Goal: Information Seeking & Learning: Find specific fact

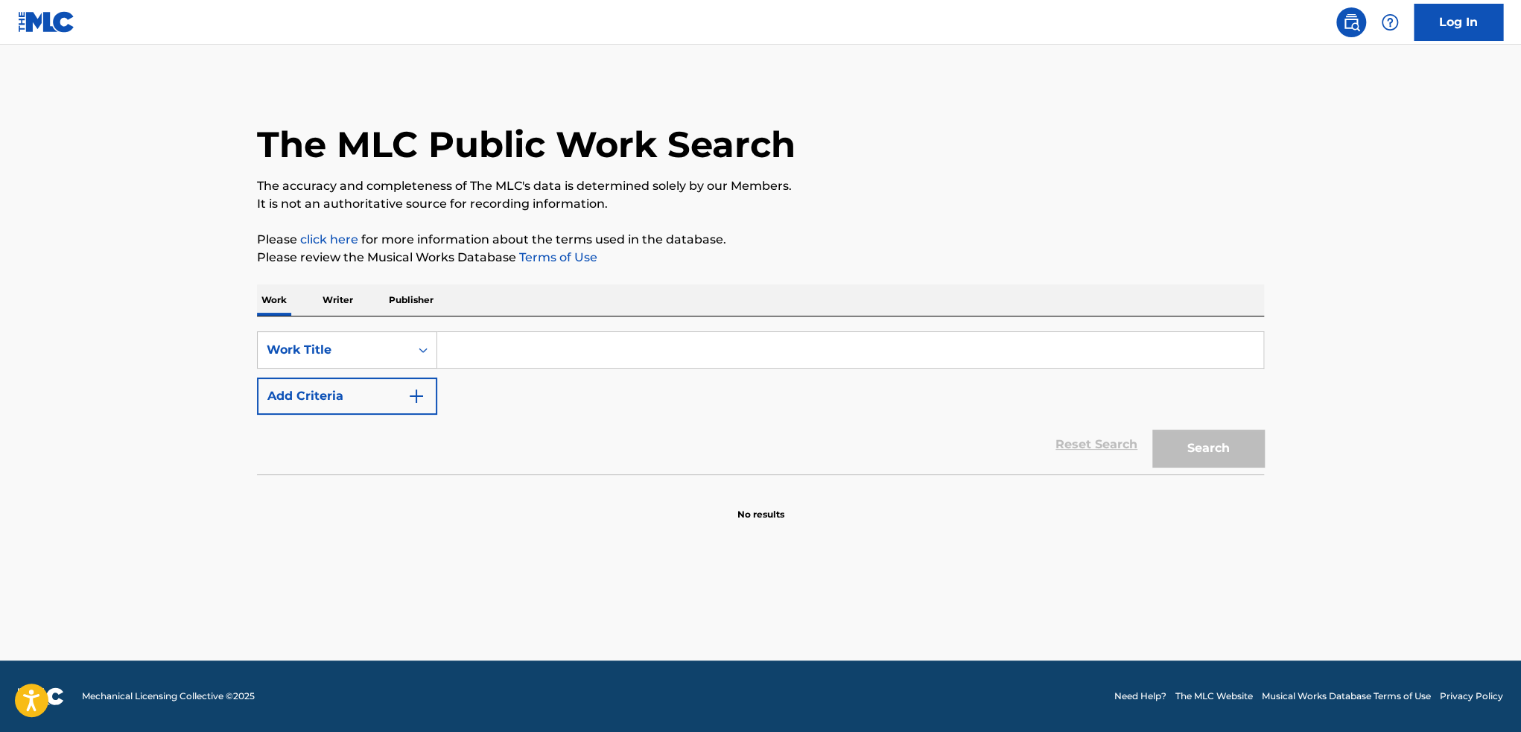
click at [408, 306] on p "Publisher" at bounding box center [411, 300] width 54 height 31
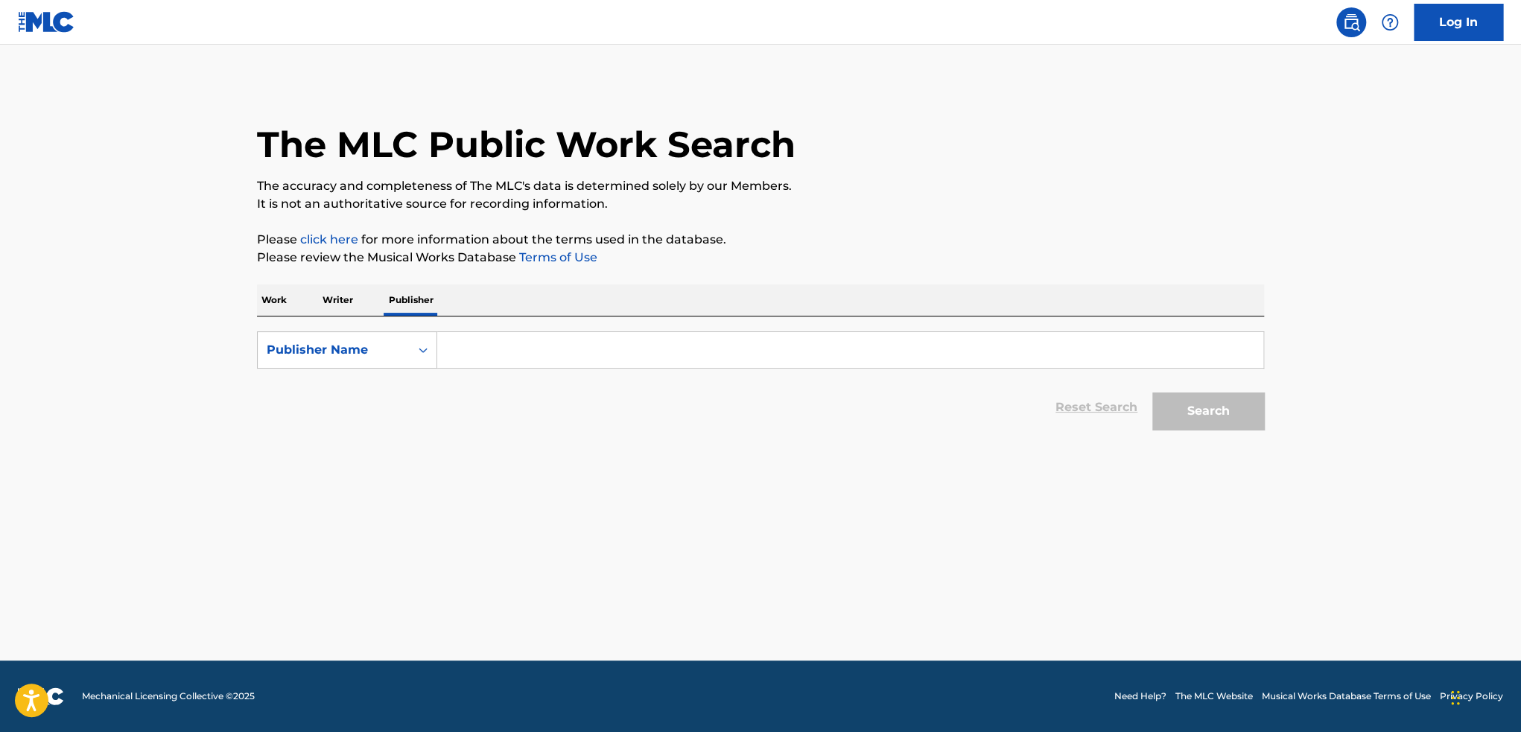
click at [349, 305] on p "Writer" at bounding box center [337, 300] width 39 height 31
click at [486, 357] on input "Search Form" at bounding box center [850, 350] width 826 height 36
click at [256, 285] on div "The MLC Public Work Search The accuracy and completeness of The MLC's data is d…" at bounding box center [760, 259] width 1043 height 355
click at [266, 294] on p "Work" at bounding box center [274, 300] width 34 height 31
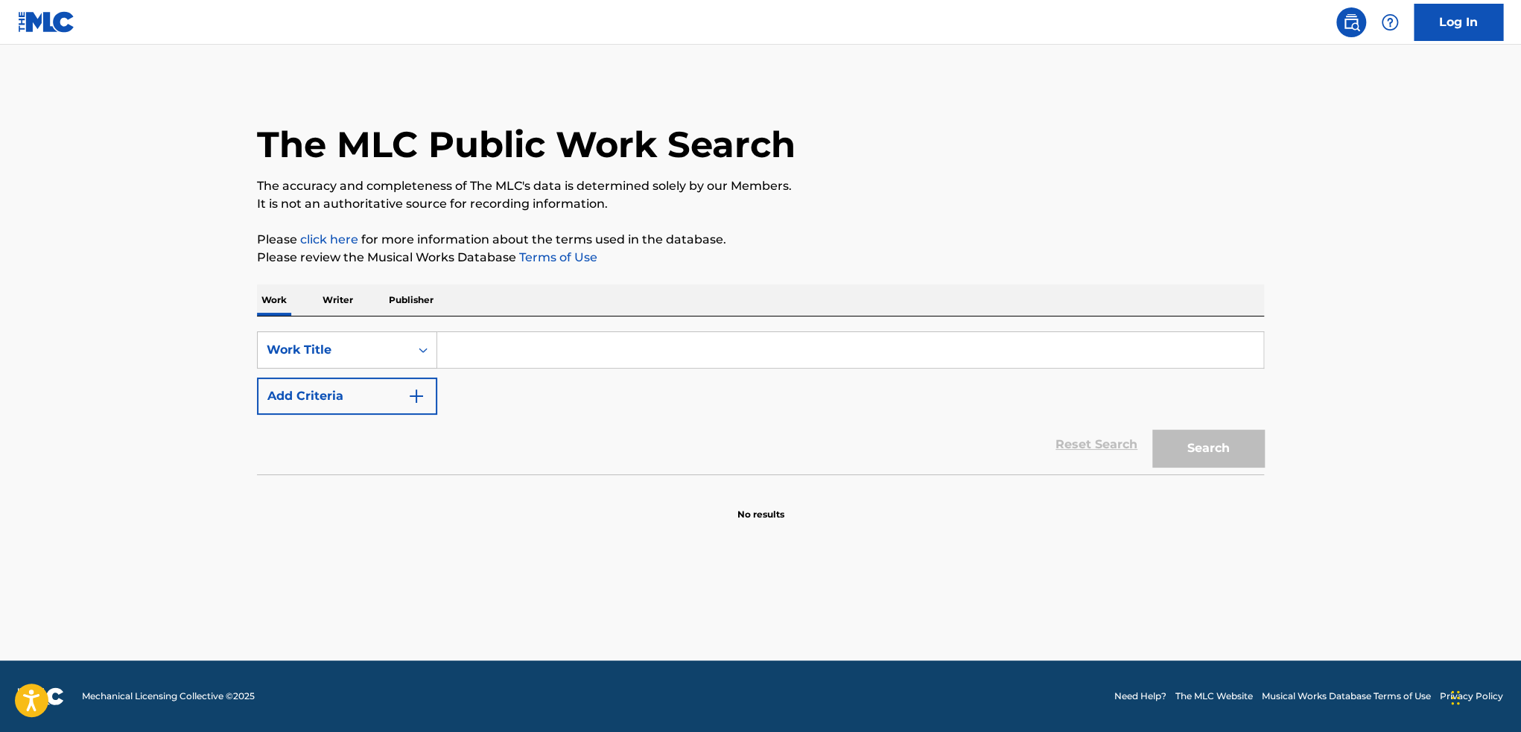
click at [471, 349] on input "Search Form" at bounding box center [850, 350] width 826 height 36
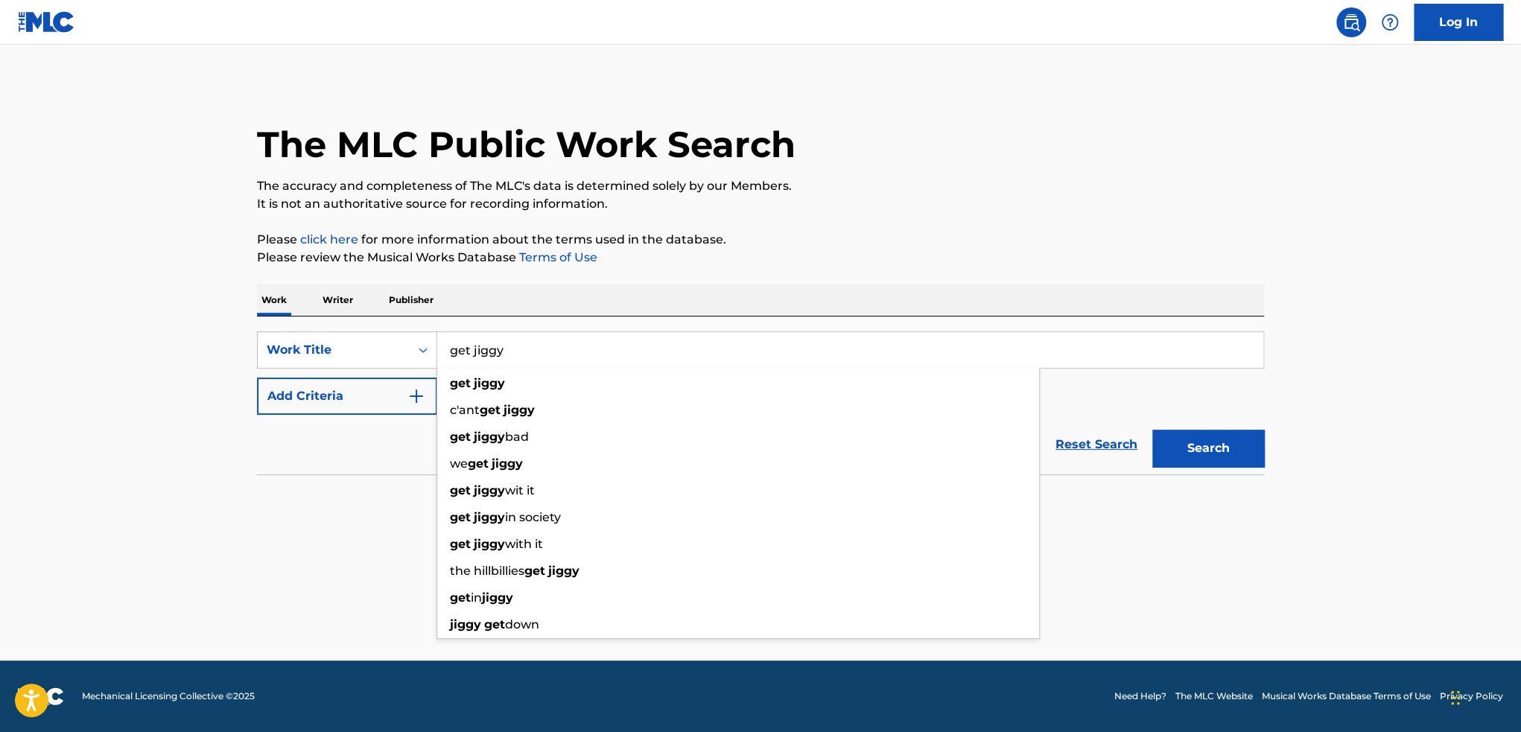
type input "get jiggy"
click at [1152, 430] on button "Search" at bounding box center [1208, 448] width 112 height 37
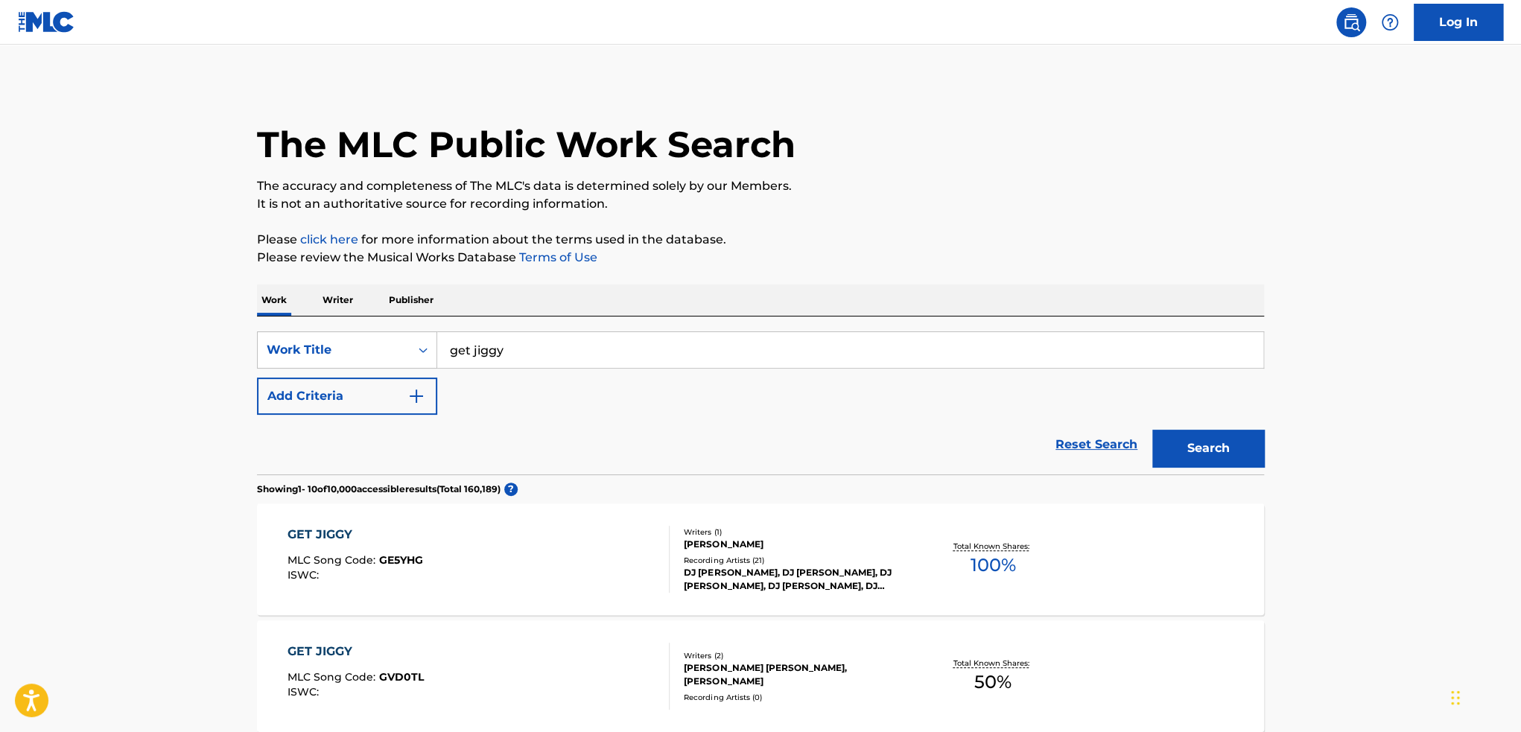
click at [350, 294] on p "Writer" at bounding box center [337, 300] width 39 height 31
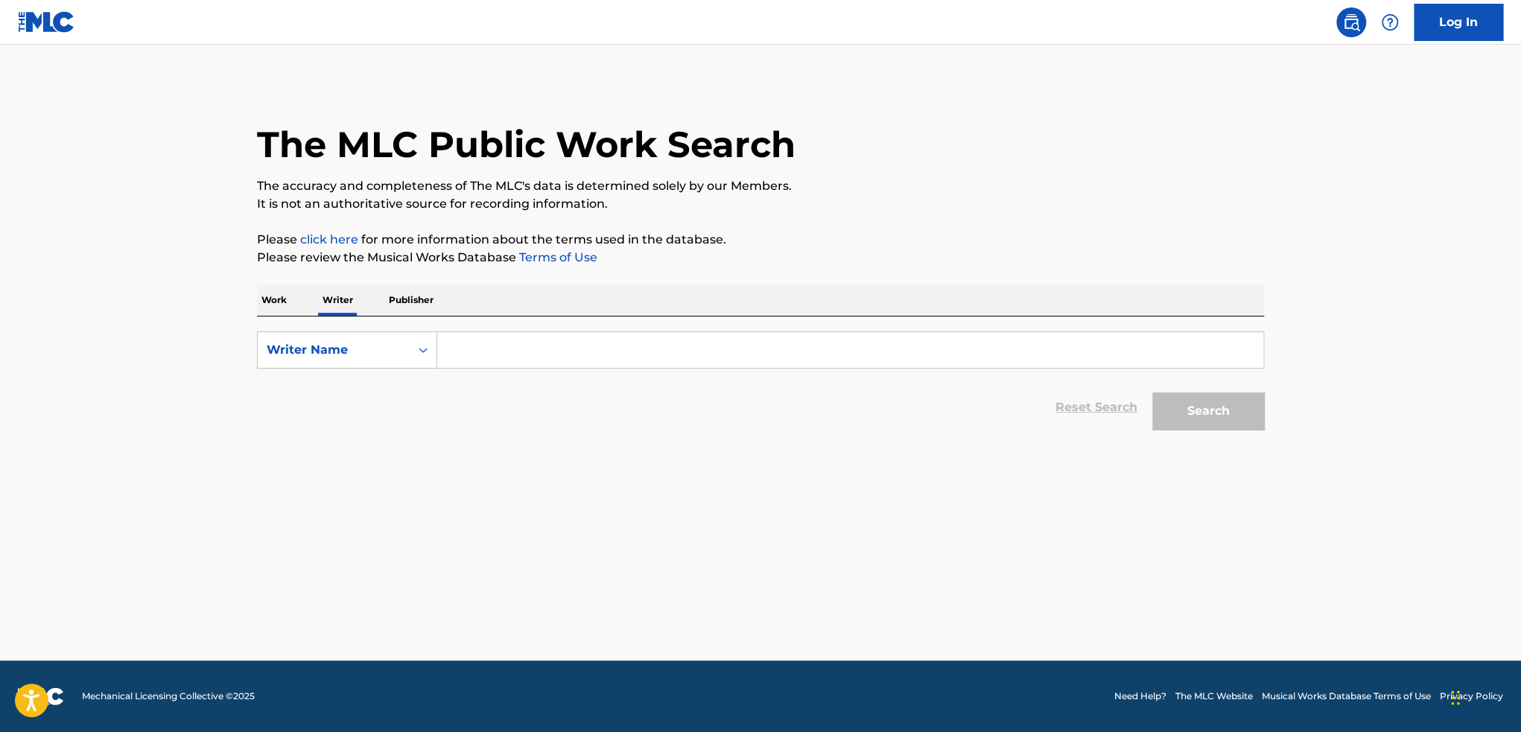
click at [462, 345] on input "Search Form" at bounding box center [850, 350] width 826 height 36
type input "zeddy will"
click at [1152, 393] on button "Search" at bounding box center [1208, 411] width 112 height 37
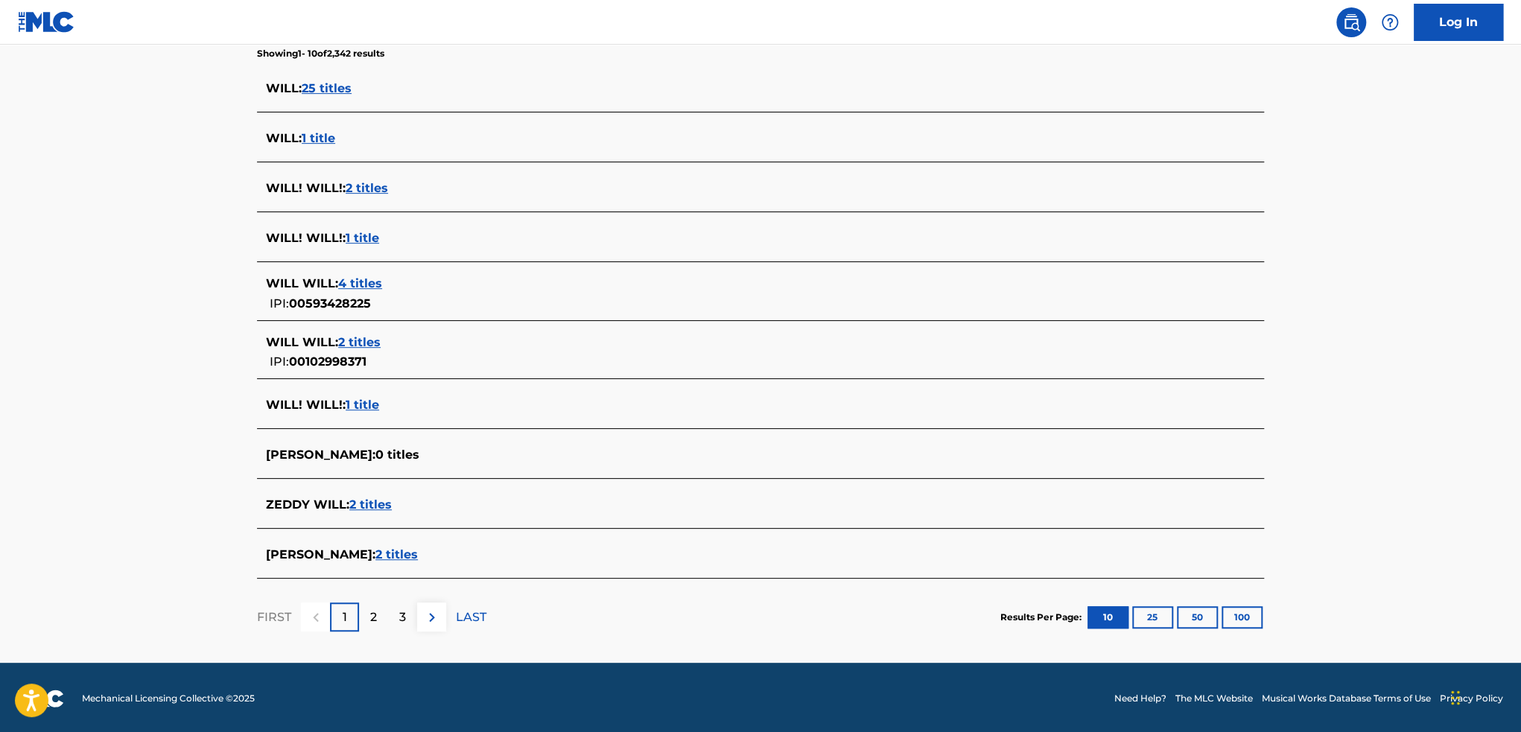
scroll to position [399, 0]
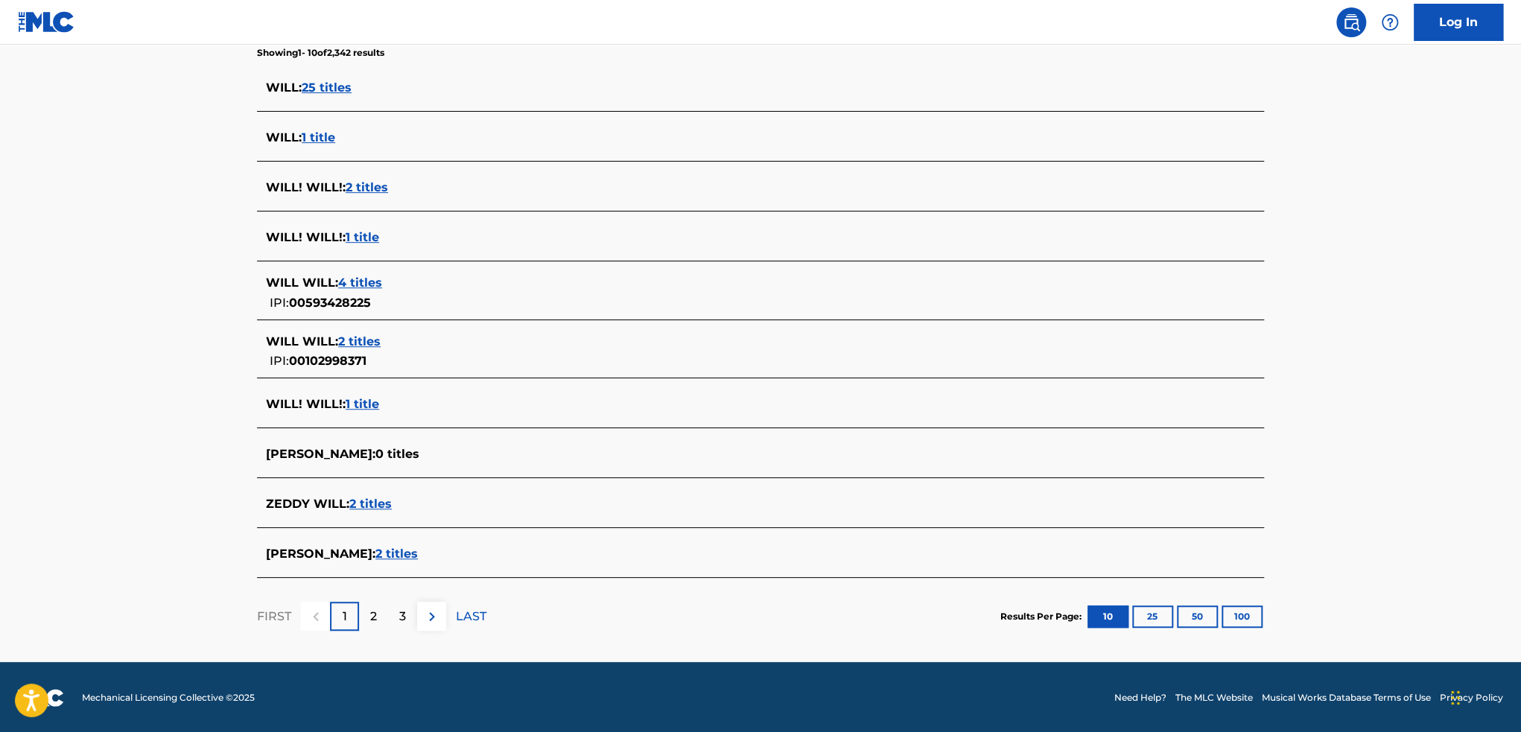
click at [378, 502] on span "2 titles" at bounding box center [370, 504] width 42 height 14
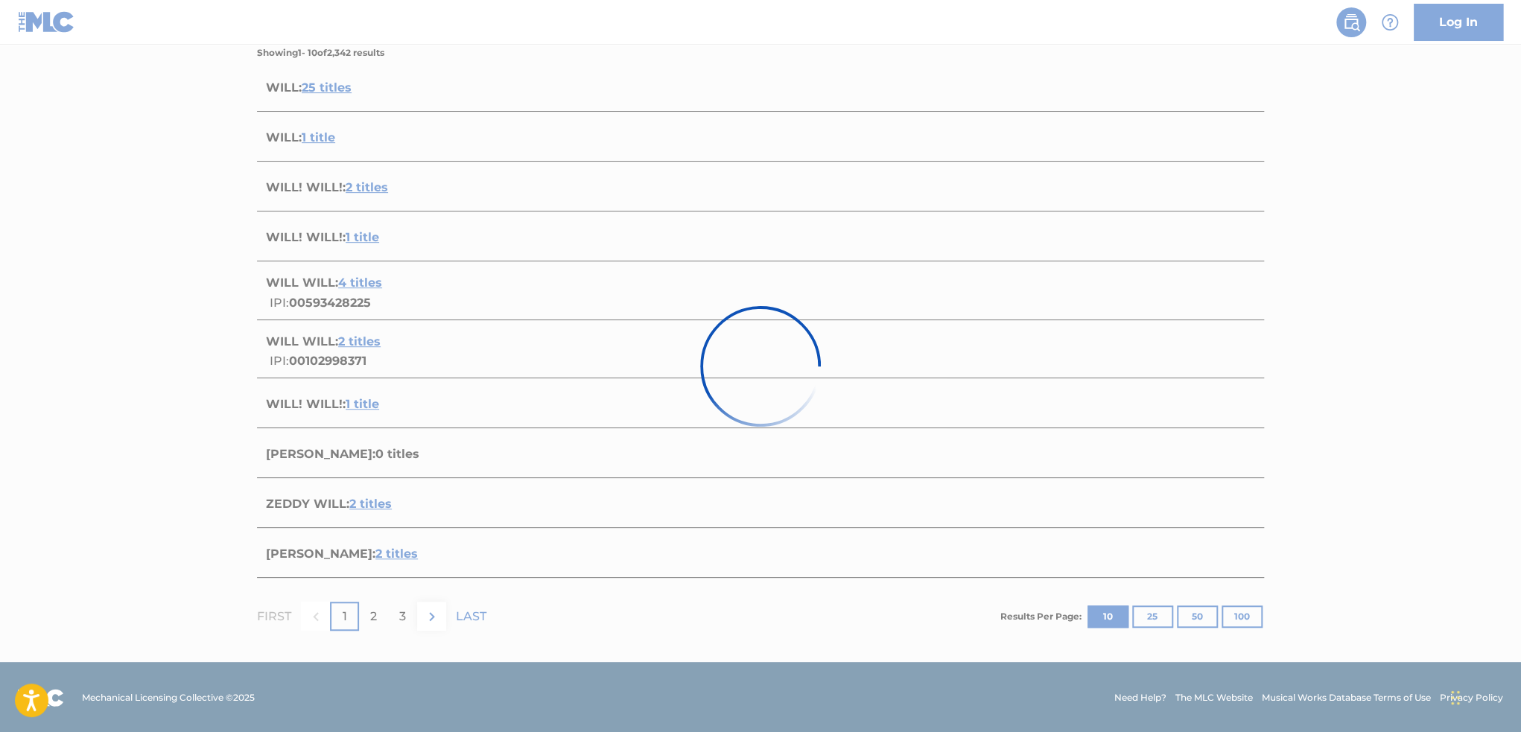
scroll to position [148, 0]
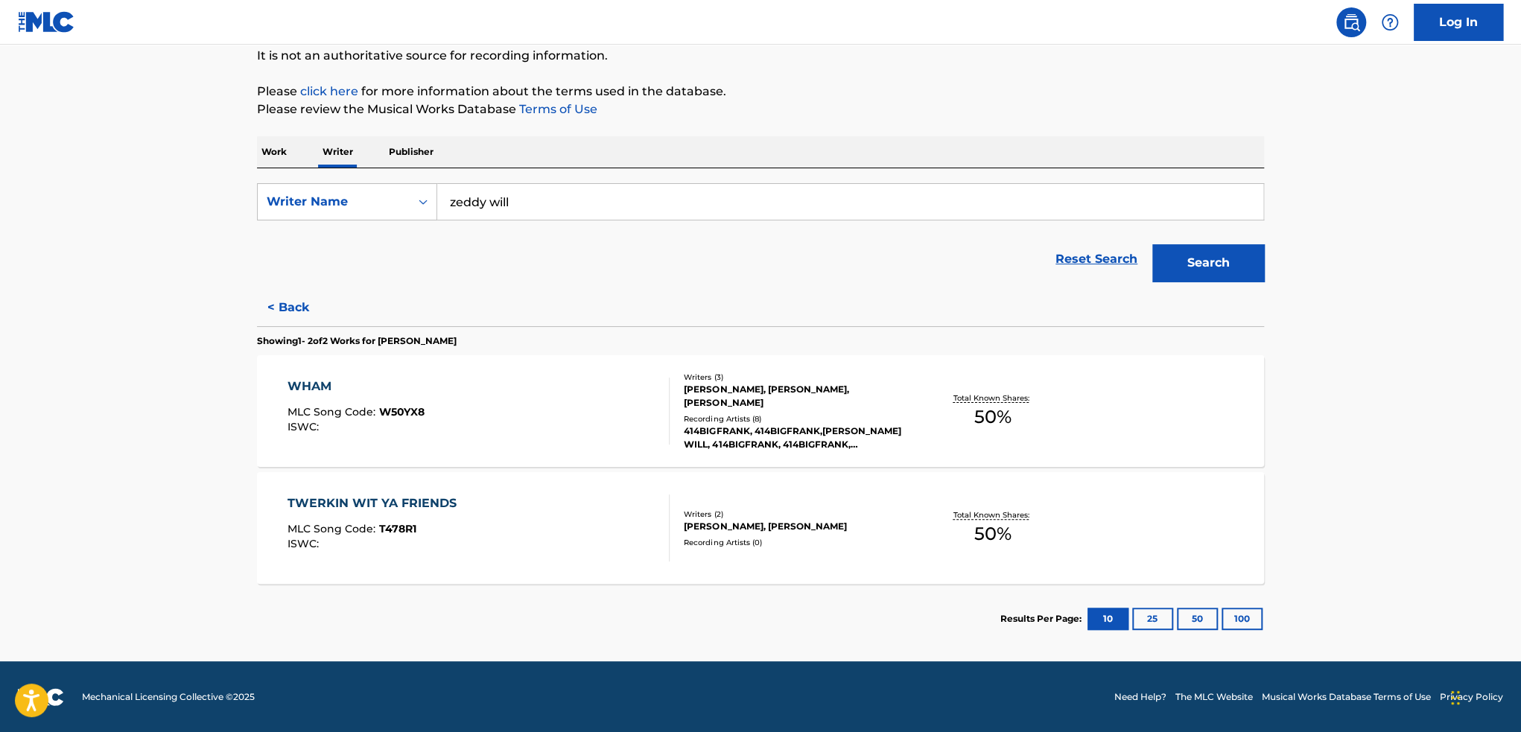
click at [364, 410] on span "MLC Song Code :" at bounding box center [334, 411] width 92 height 13
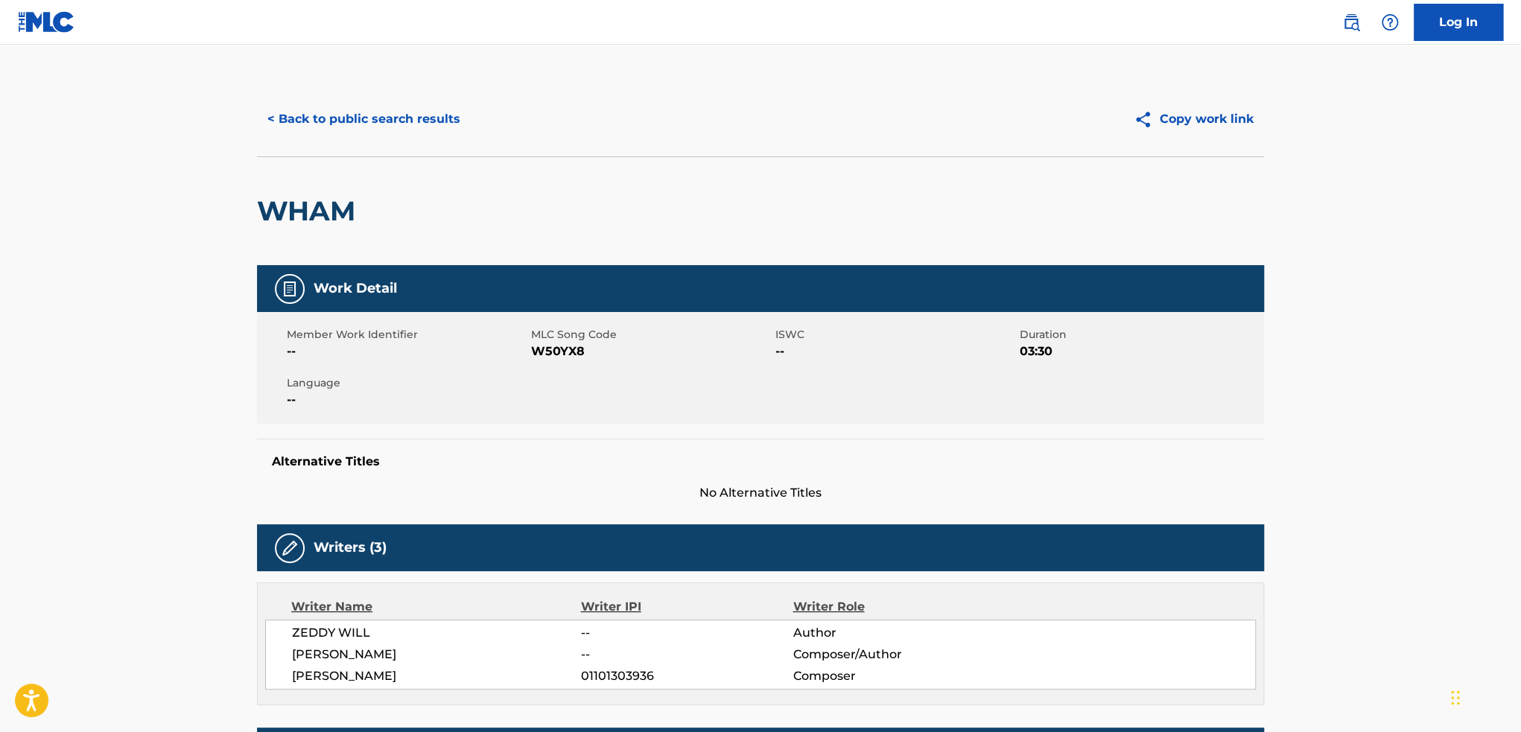
click at [431, 122] on button "< Back to public search results" at bounding box center [364, 119] width 214 height 37
